Goal: Task Accomplishment & Management: Manage account settings

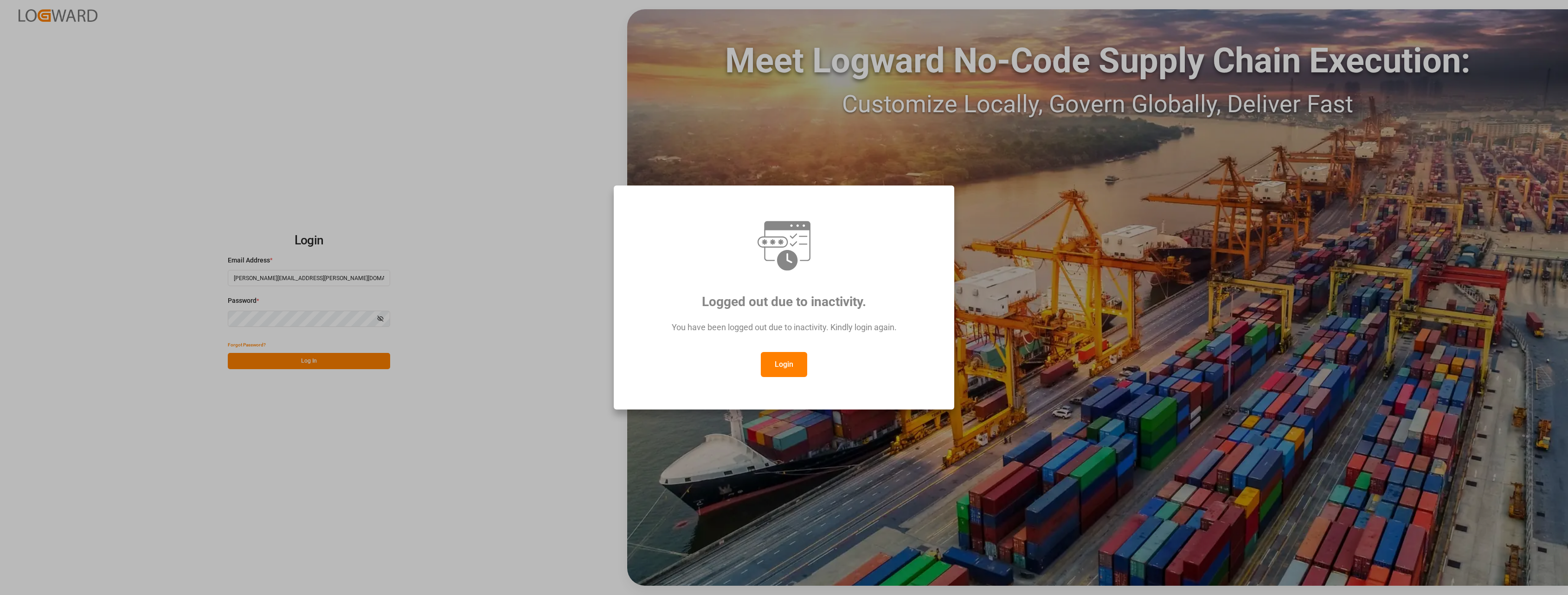
click at [795, 363] on button "Login" at bounding box center [783, 364] width 46 height 25
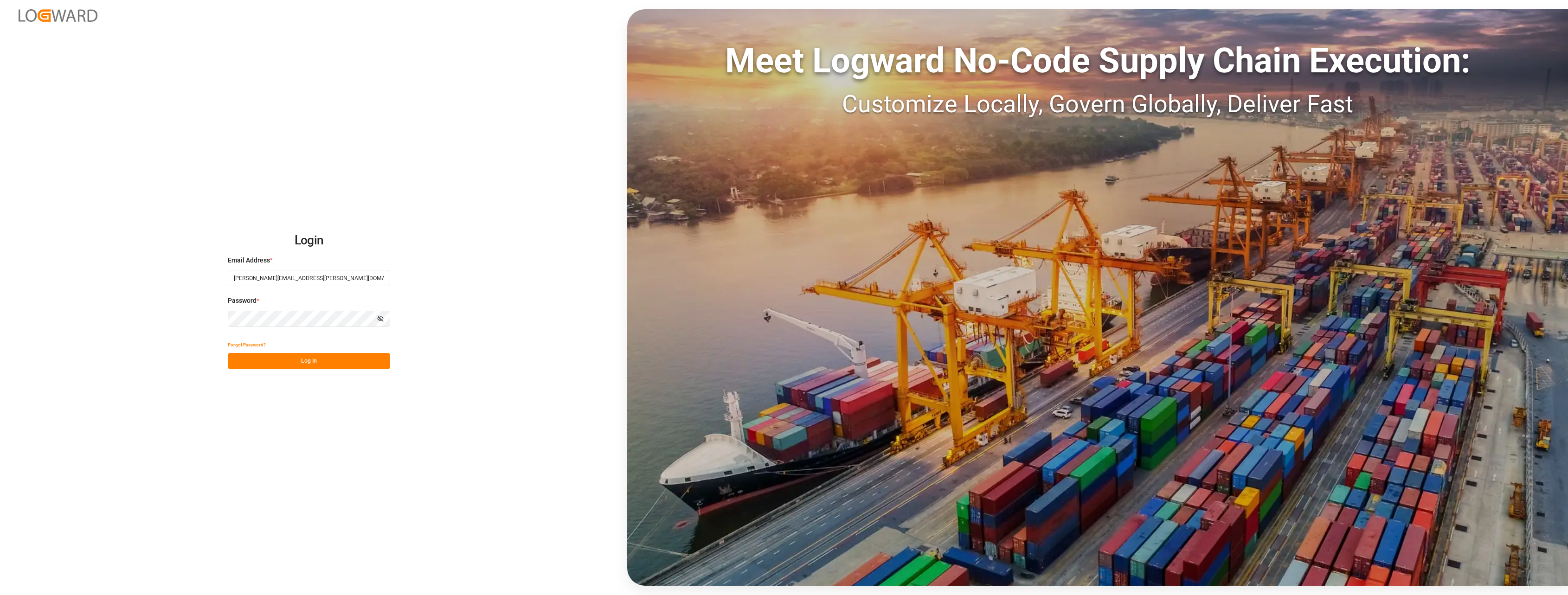
click at [329, 363] on button "Log In" at bounding box center [308, 361] width 162 height 16
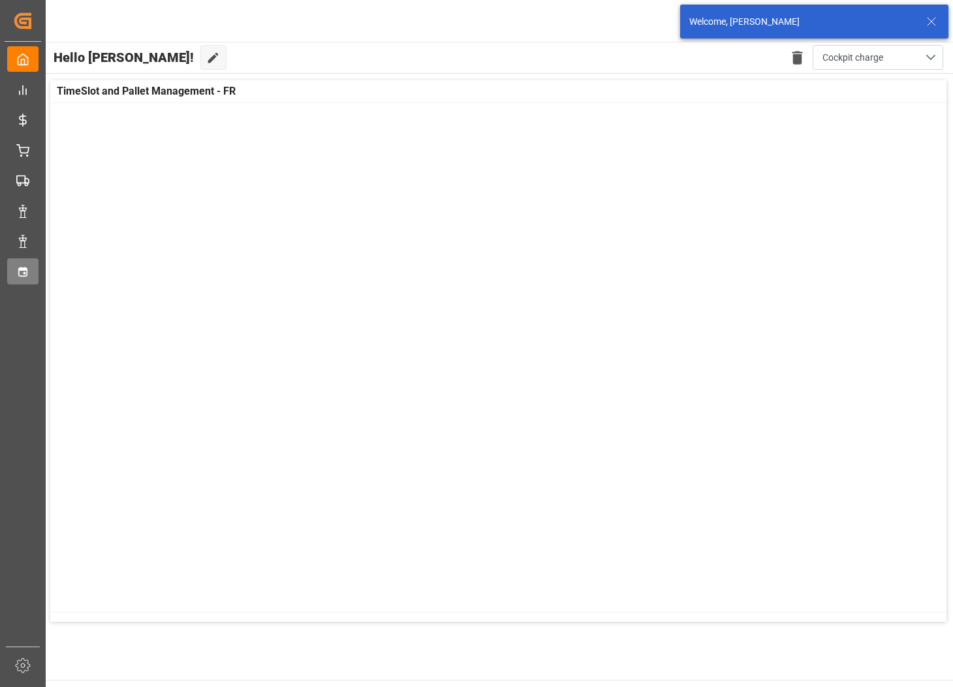
click at [17, 275] on icon at bounding box center [22, 272] width 13 height 13
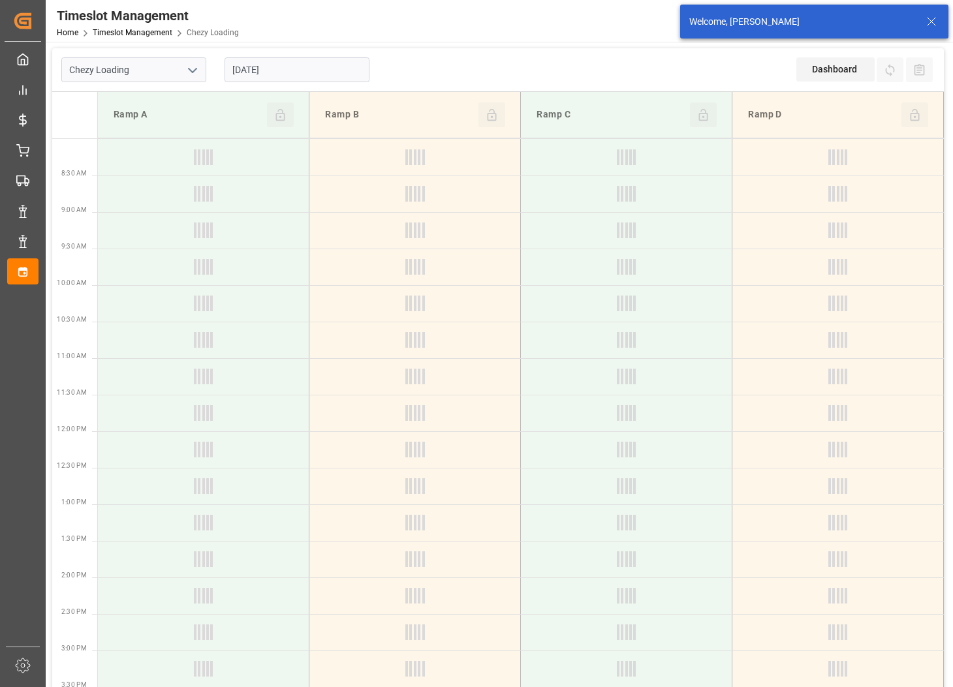
type input "Chezy Loading"
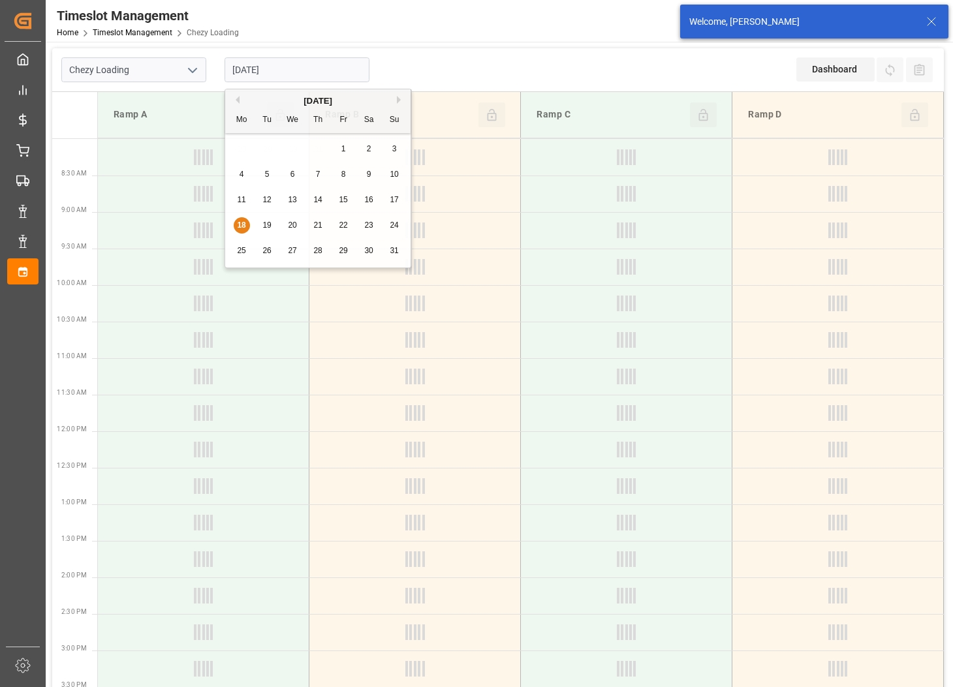
click at [301, 69] on input "[DATE]" at bounding box center [297, 69] width 145 height 25
click at [268, 225] on div "Previous Month Next Month [DATE] Mo Tu We Th Fr Sa Su 28 29 30 31 1 2 3 4 5 6 7…" at bounding box center [318, 180] width 187 height 183
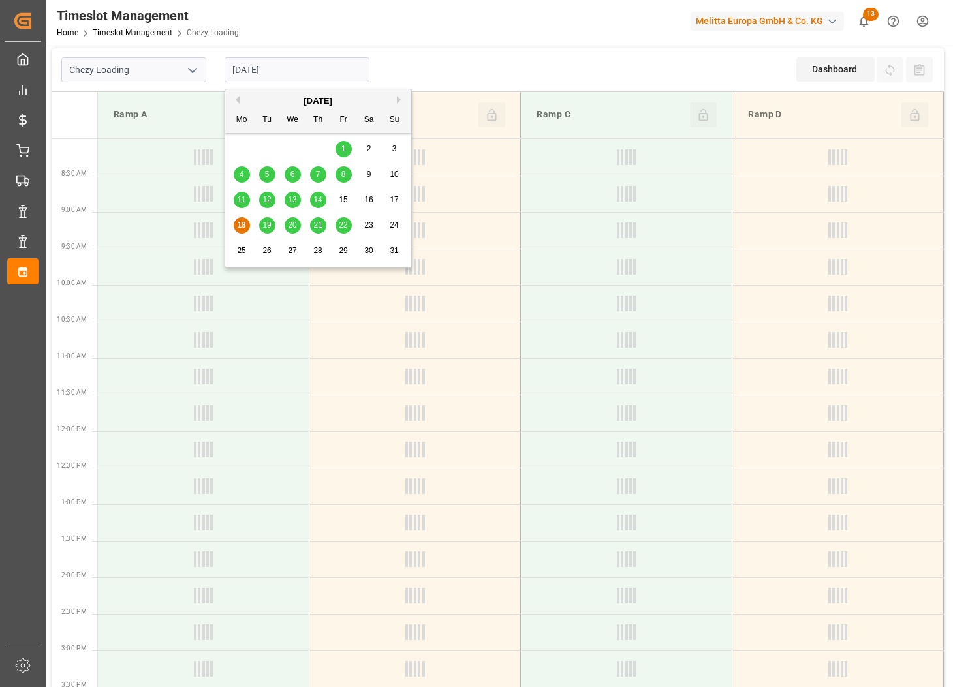
click at [269, 224] on span "19" at bounding box center [266, 225] width 8 height 9
type input "[DATE]"
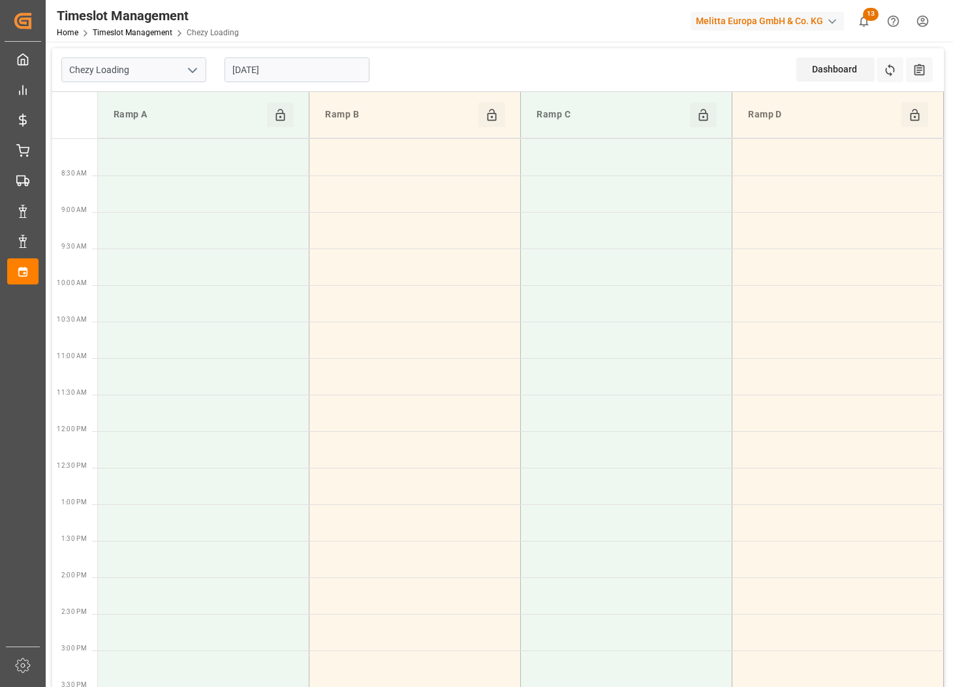
click at [596, 29] on div at bounding box center [627, 21] width 110 height 23
click at [190, 65] on icon "open menu" at bounding box center [193, 71] width 16 height 16
click at [157, 116] on div "Chezy Unloading" at bounding box center [134, 128] width 144 height 29
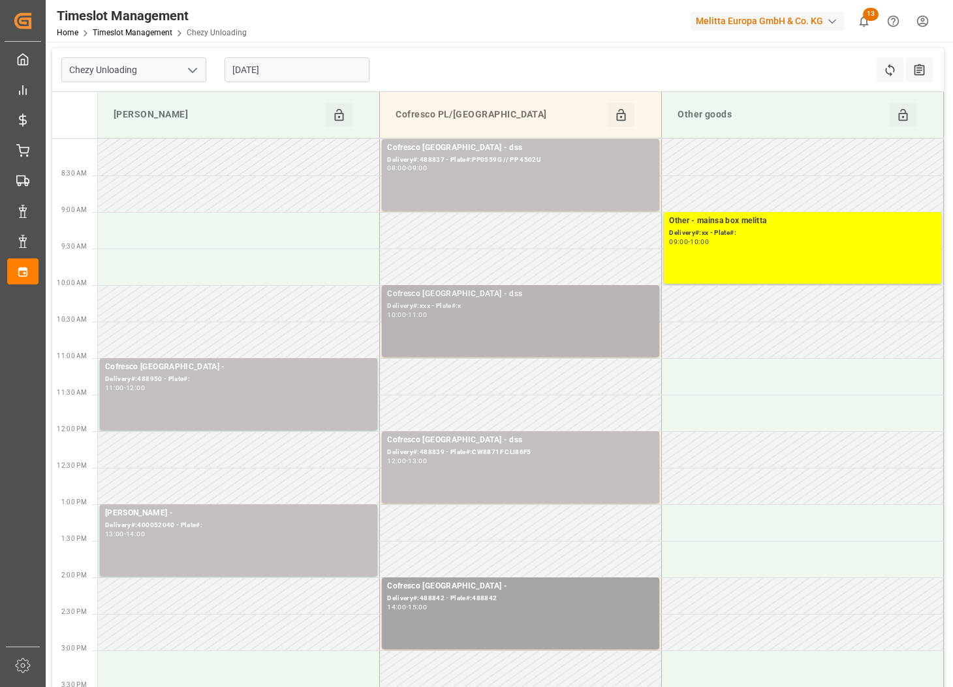
click at [651, 309] on div "Delivery#:xxx - Plate#:x" at bounding box center [520, 306] width 267 height 11
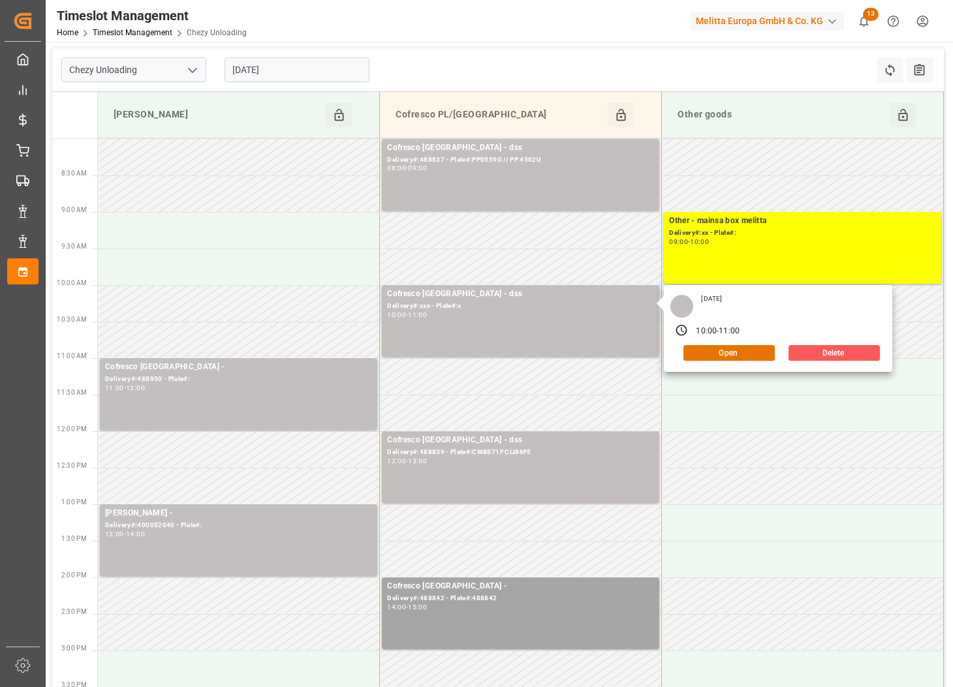
click at [816, 350] on button "Delete" at bounding box center [833, 353] width 91 height 16
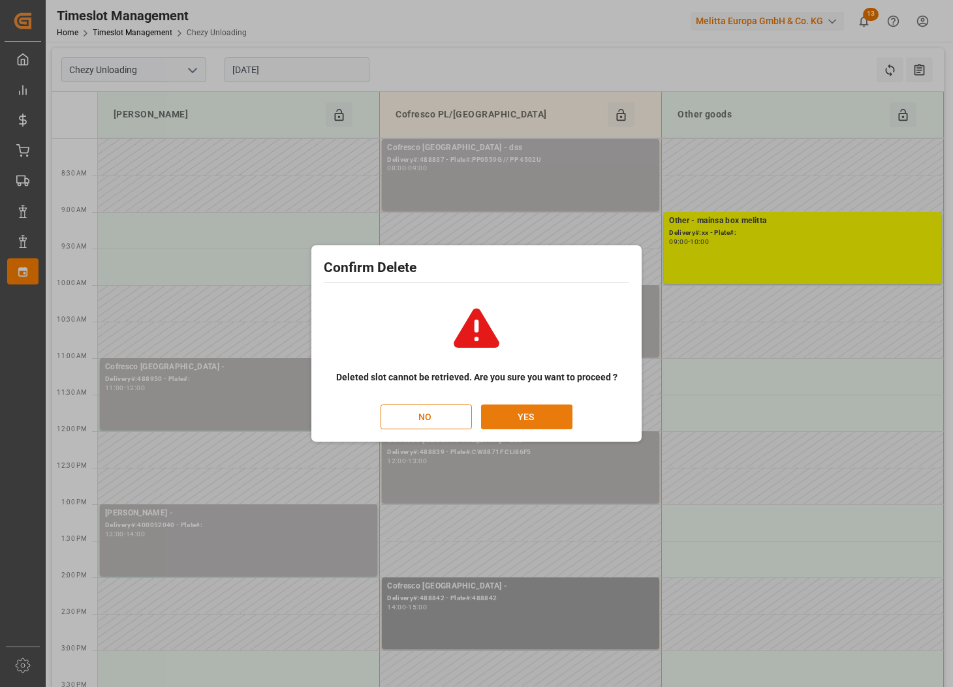
click at [557, 414] on button "YES" at bounding box center [526, 417] width 91 height 25
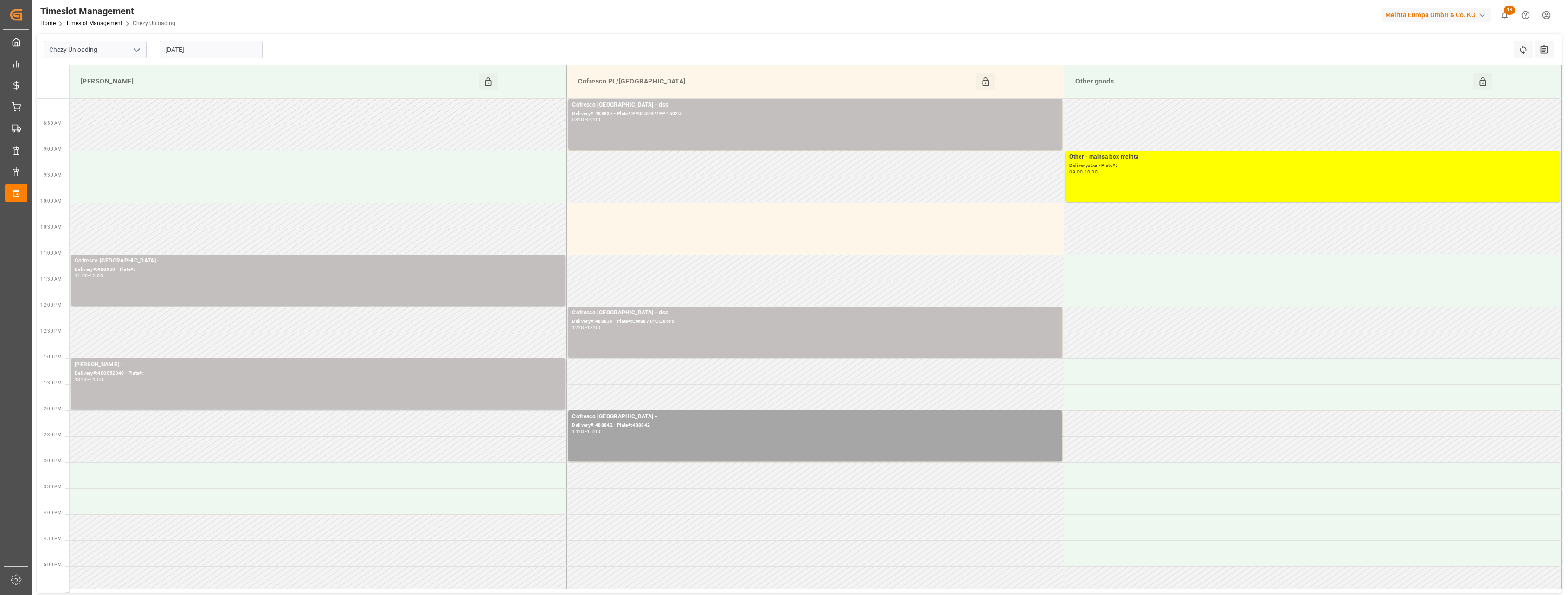
click at [204, 53] on input "[DATE]" at bounding box center [211, 49] width 103 height 18
click at [131, 50] on button "open menu" at bounding box center [136, 50] width 14 height 14
click at [122, 68] on div "Chezy Loading" at bounding box center [95, 70] width 102 height 21
type input "Chezy Loading"
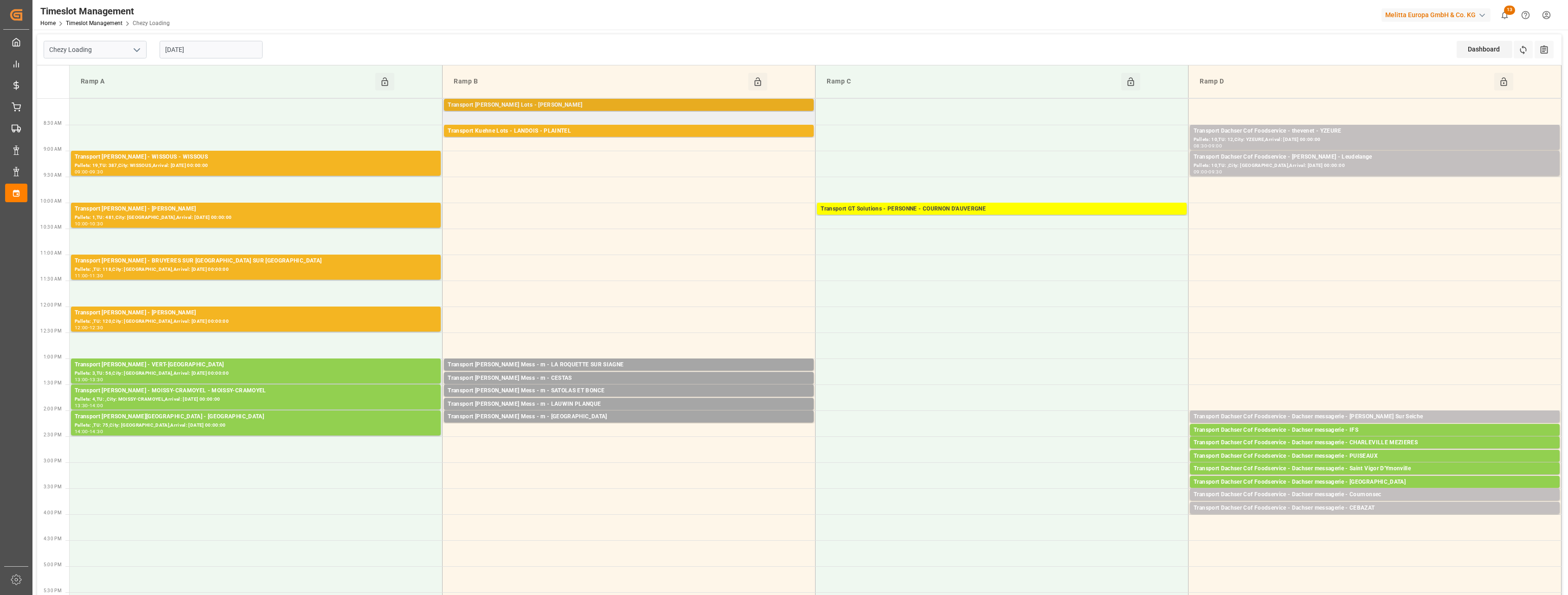
click at [640, 102] on div "Transport [PERSON_NAME] Lots - [PERSON_NAME]" at bounding box center [629, 105] width 363 height 9
click at [632, 130] on div "Transport Kuehne Lots - LANDOIS - PLAINTEL" at bounding box center [629, 131] width 363 height 9
